Goal: Find specific page/section: Find specific page/section

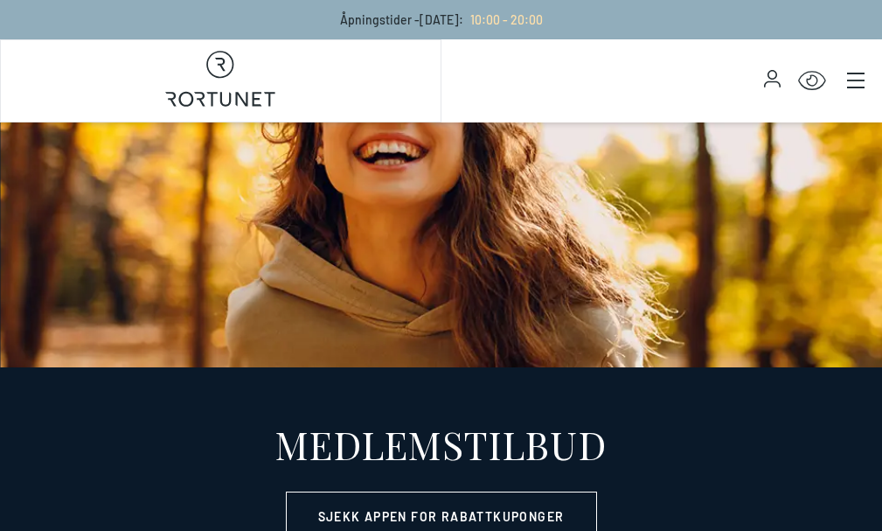
select select "NO"
click at [0, 0] on link "Butikker" at bounding box center [0, 0] width 0 height 0
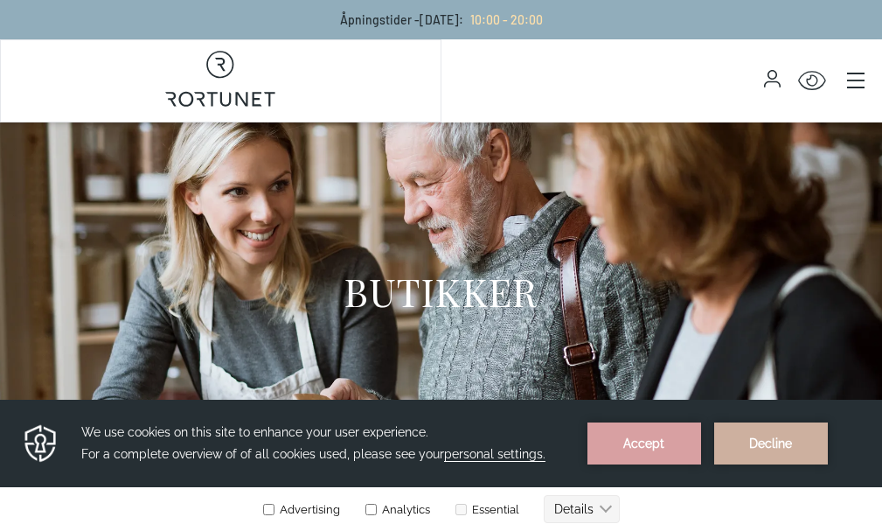
click at [0, 0] on link "Butikker" at bounding box center [0, 0] width 0 height 0
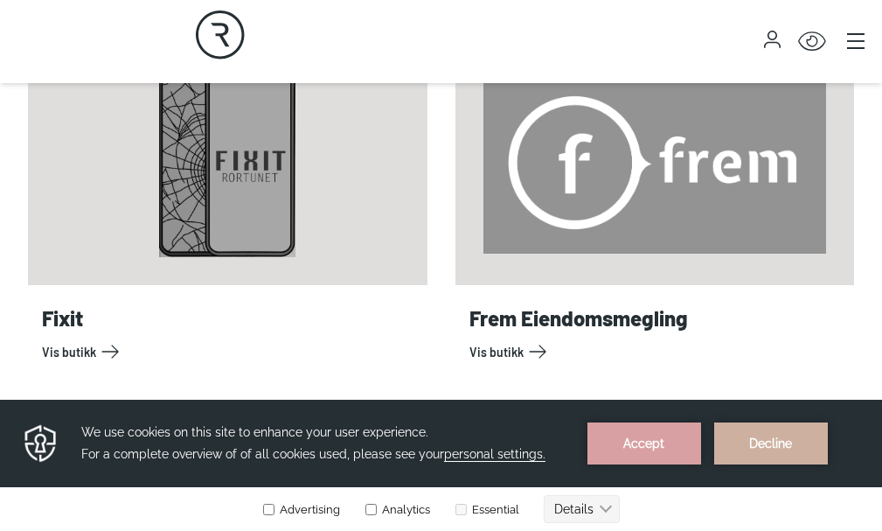
scroll to position [1923, 0]
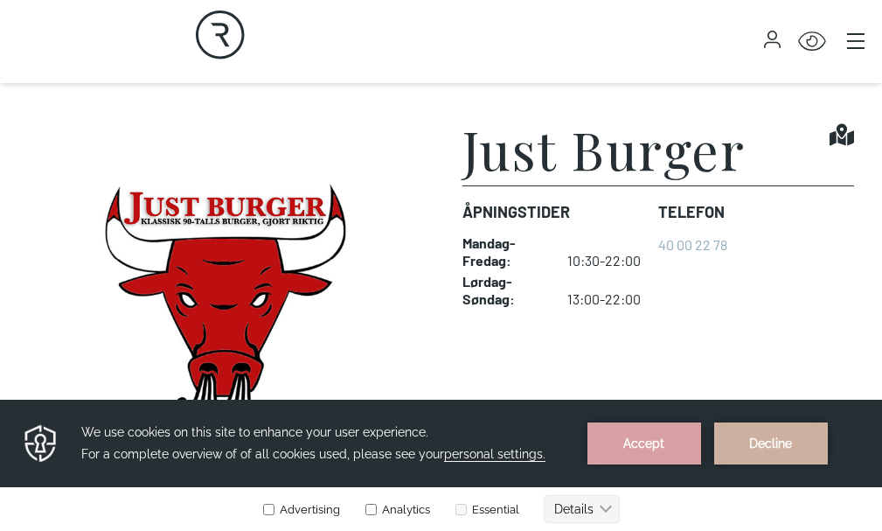
scroll to position [437, 0]
